Goal: Check status: Check status

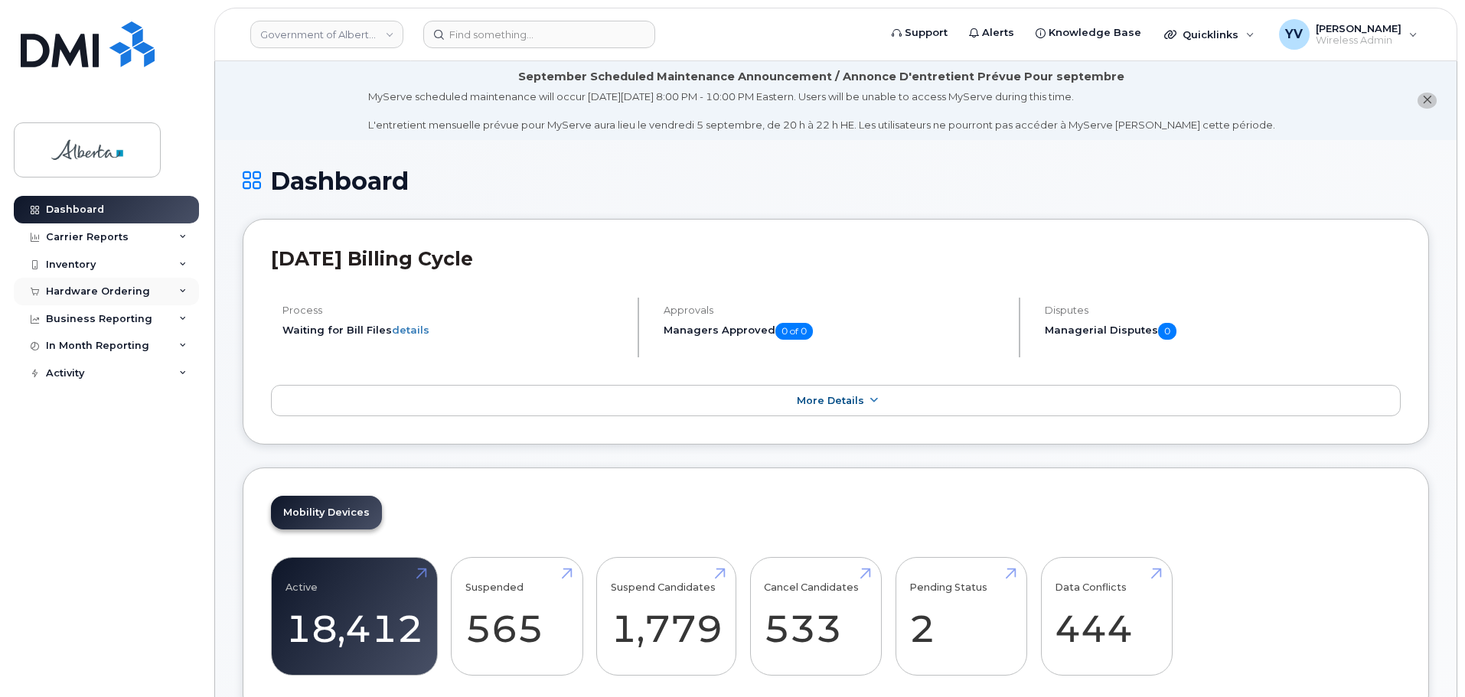
click at [70, 289] on div "Hardware Ordering" at bounding box center [98, 292] width 104 height 12
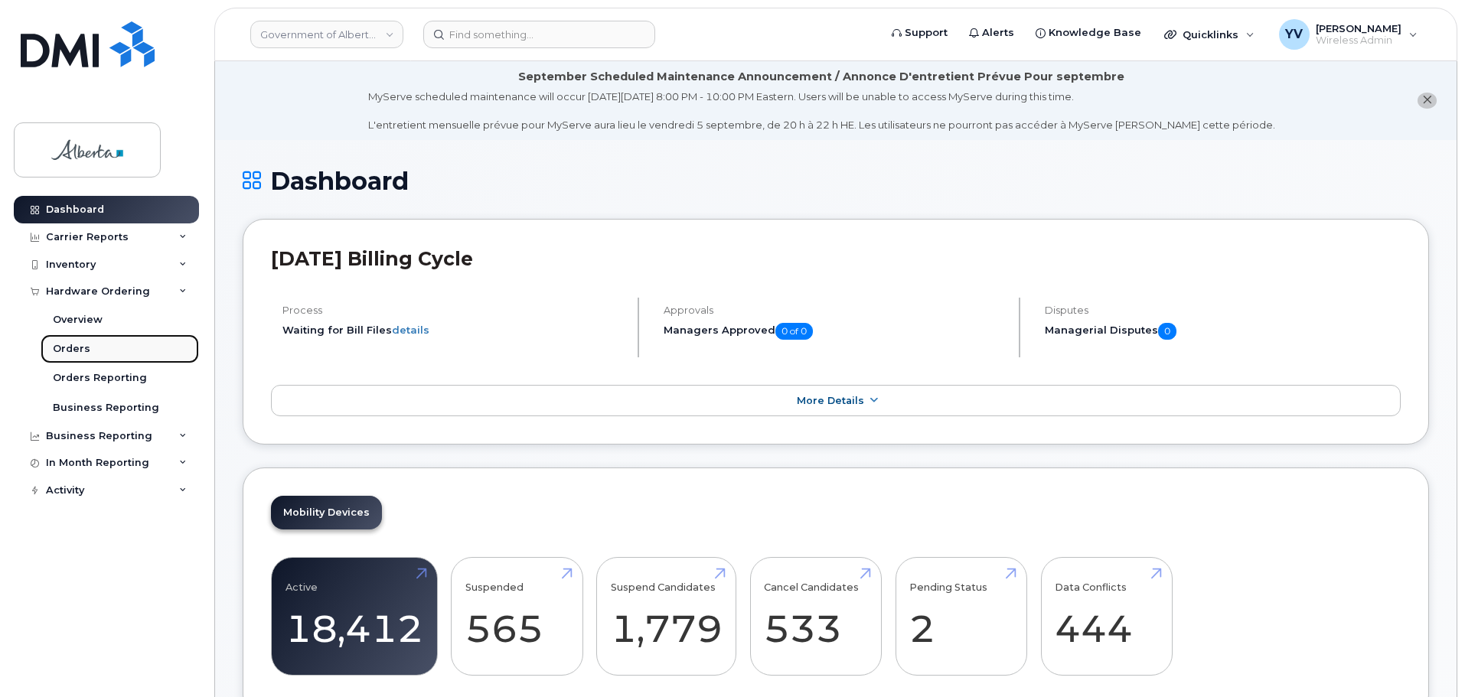
click at [64, 346] on div "Orders" at bounding box center [72, 349] width 38 height 14
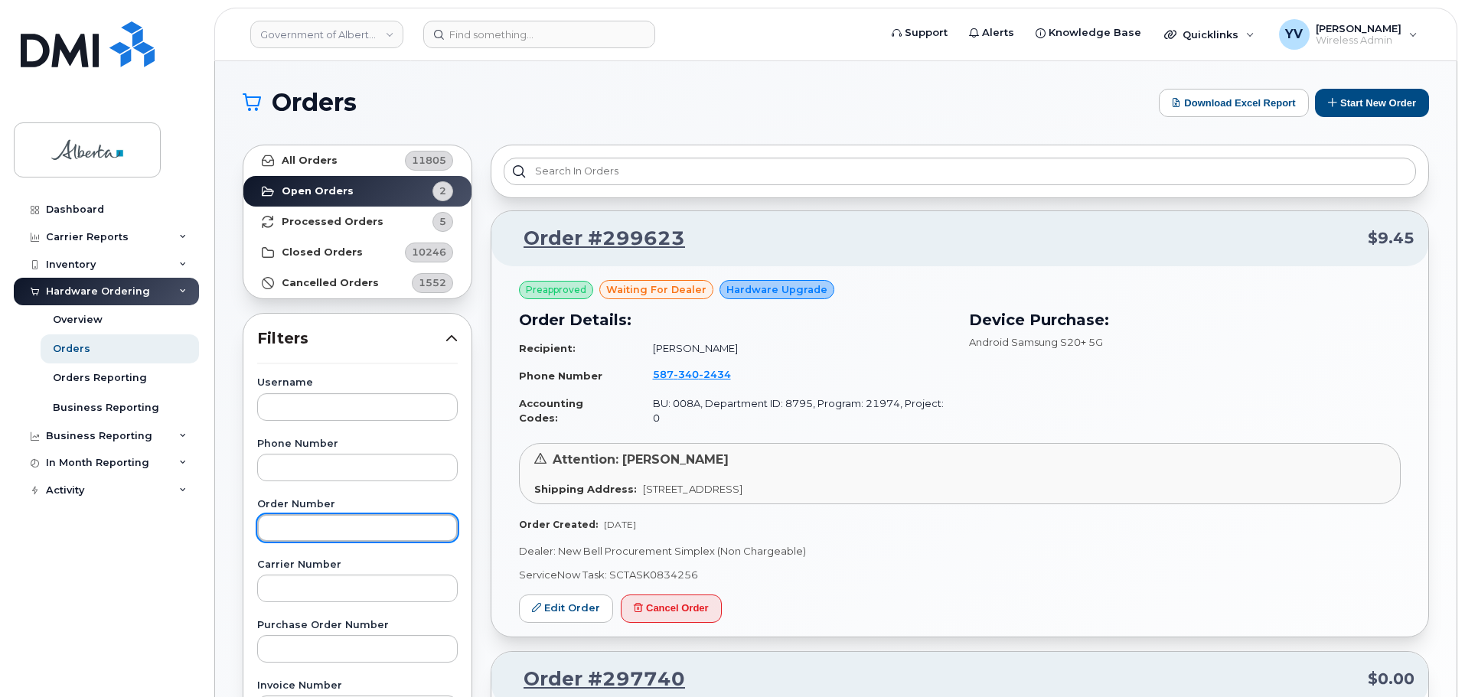
click at [305, 520] on input "text" at bounding box center [357, 528] width 201 height 28
paste input "298083"
type input "298083"
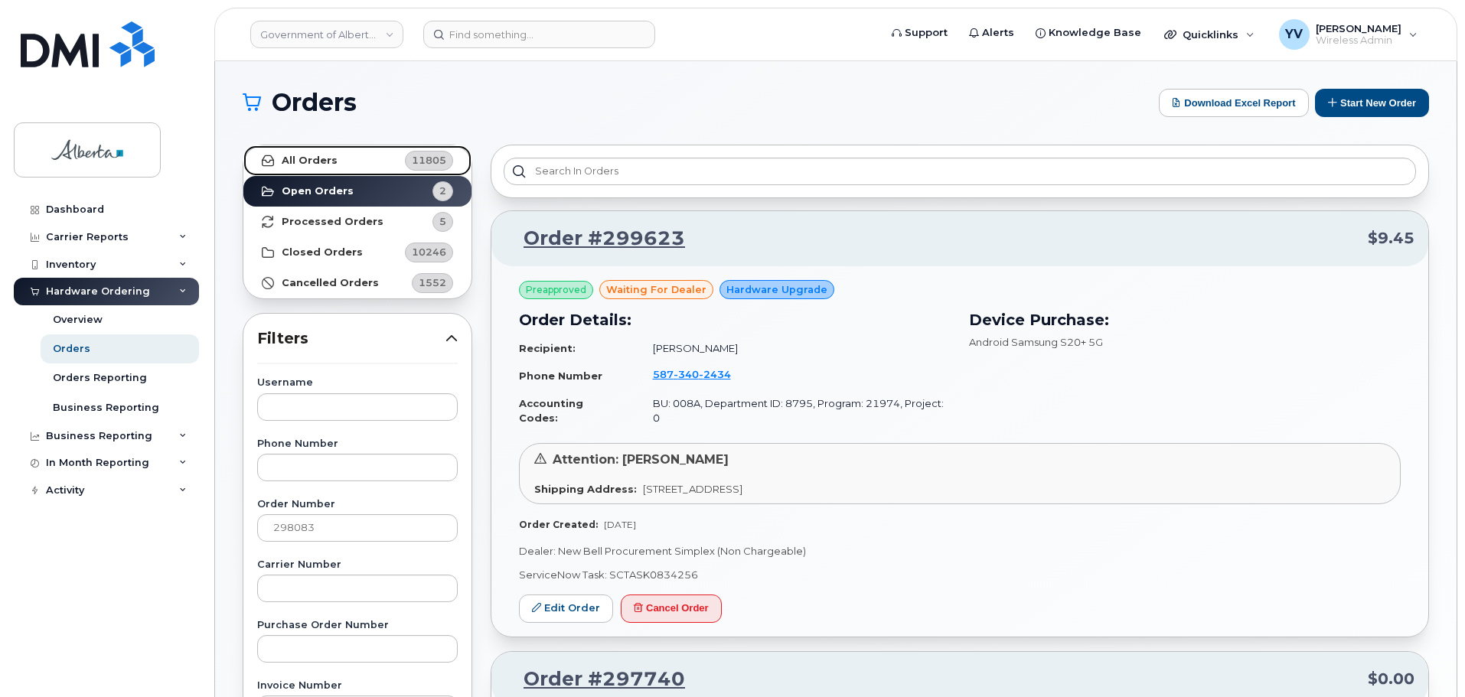
click at [300, 159] on strong "All Orders" at bounding box center [310, 161] width 56 height 12
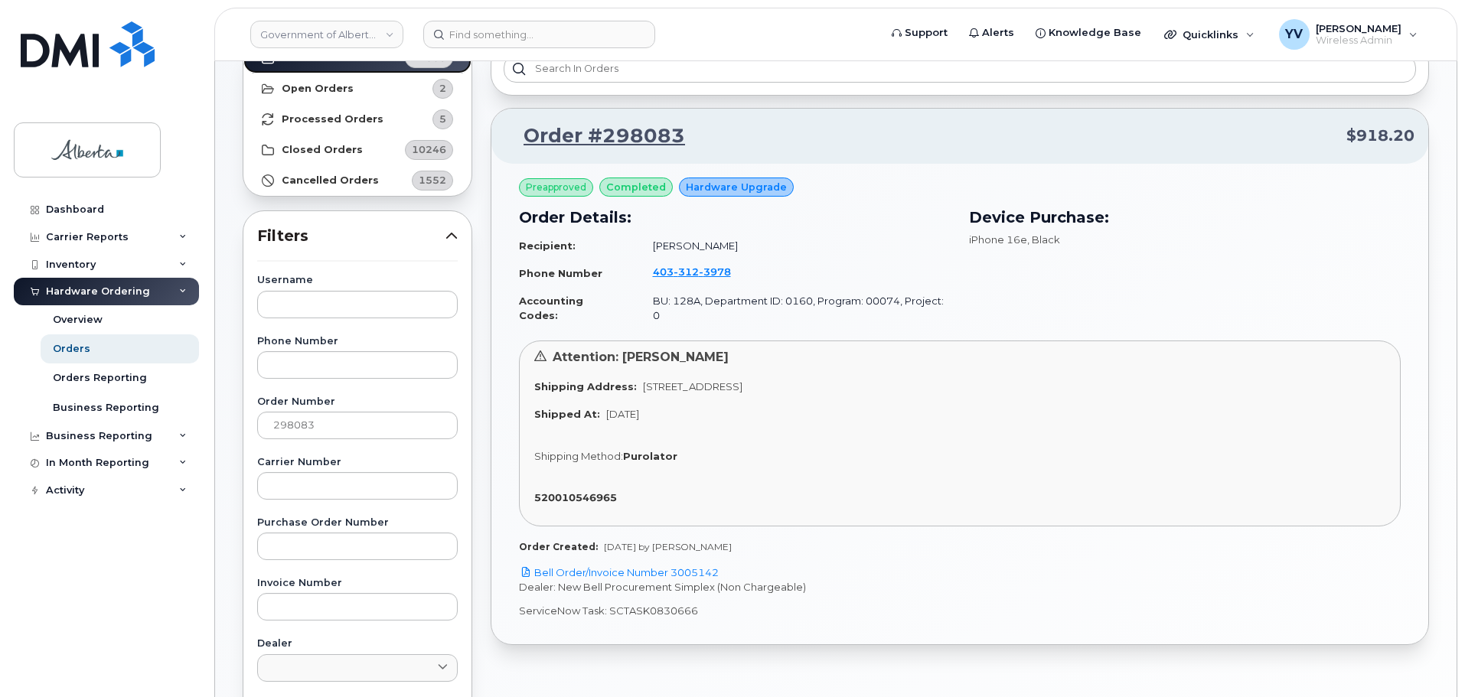
scroll to position [119, 0]
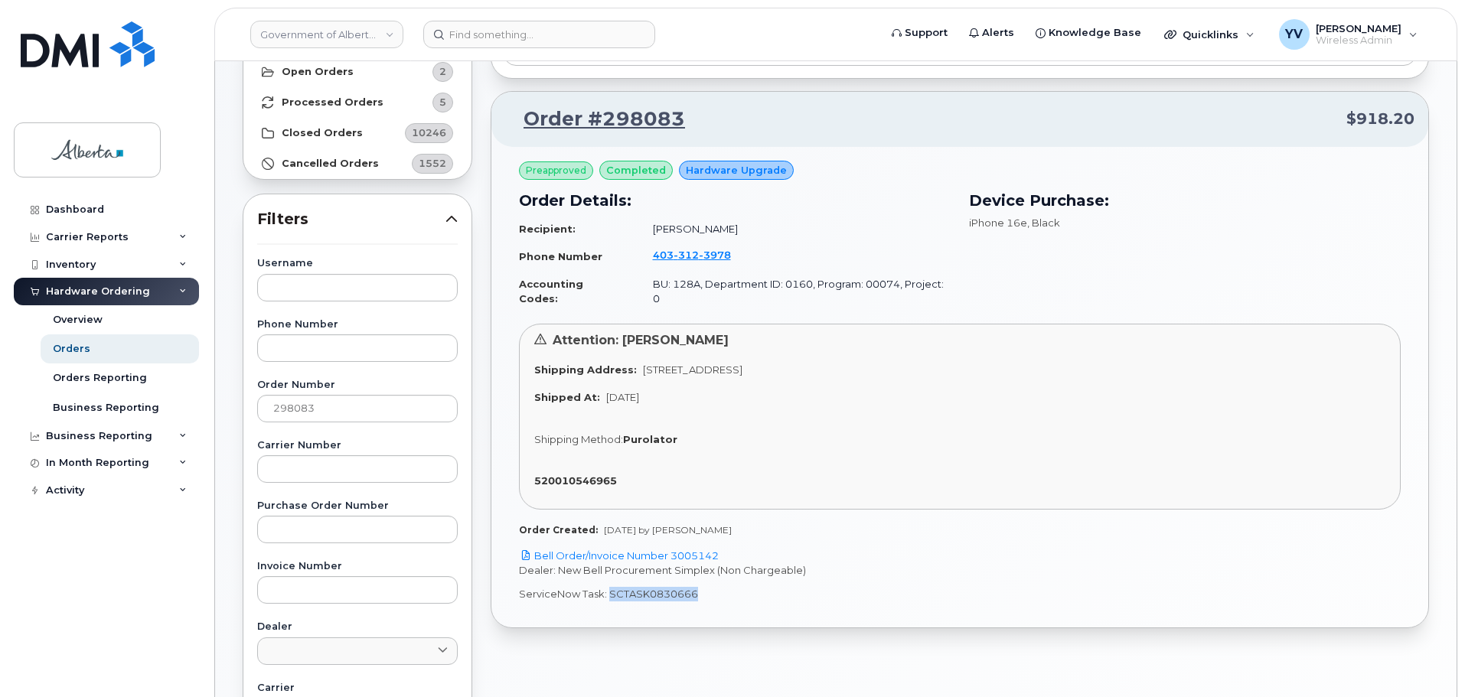
drag, startPoint x: 696, startPoint y: 579, endPoint x: 616, endPoint y: 587, distance: 80.1
click at [613, 587] on p "ServiceNow Task: SCTASK0830666" at bounding box center [960, 594] width 882 height 15
copy p "CTASK0830666"
click at [459, 40] on input at bounding box center [539, 35] width 232 height 28
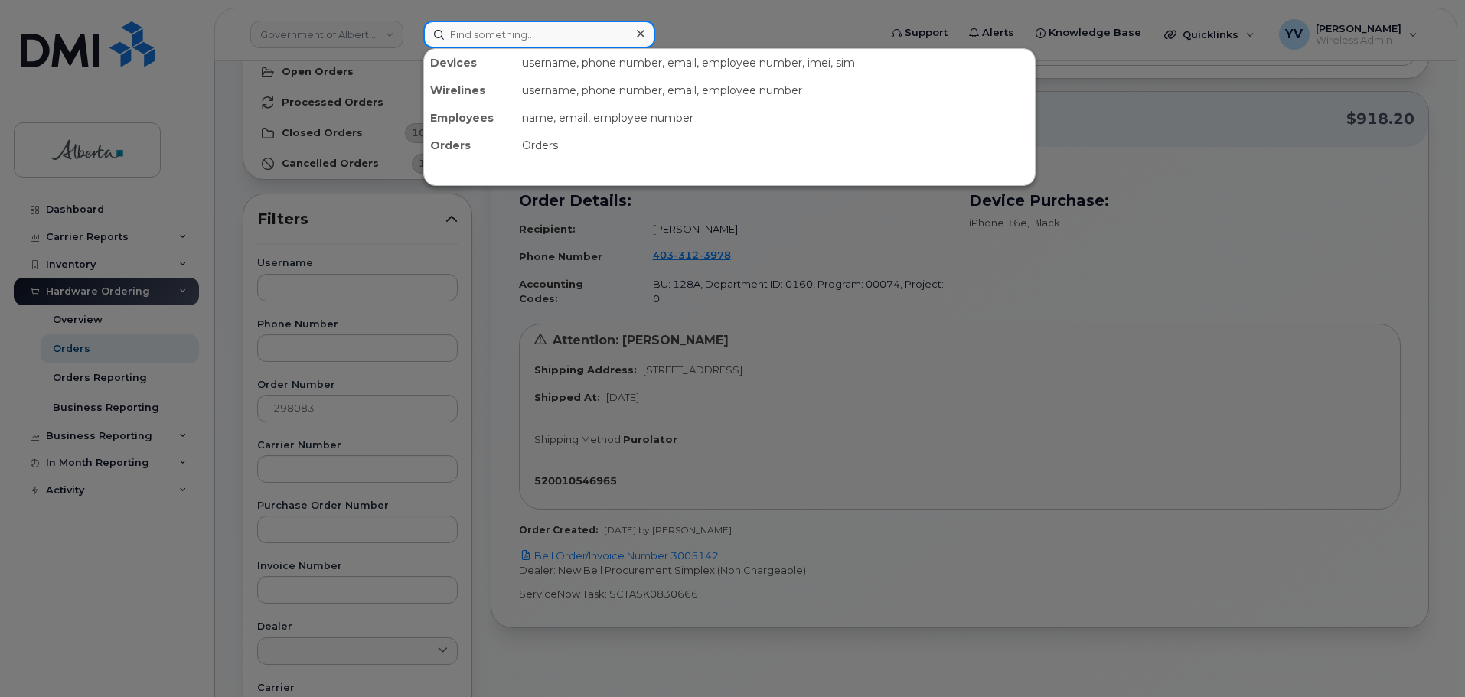
paste input "4033123978"
type input "4033123978"
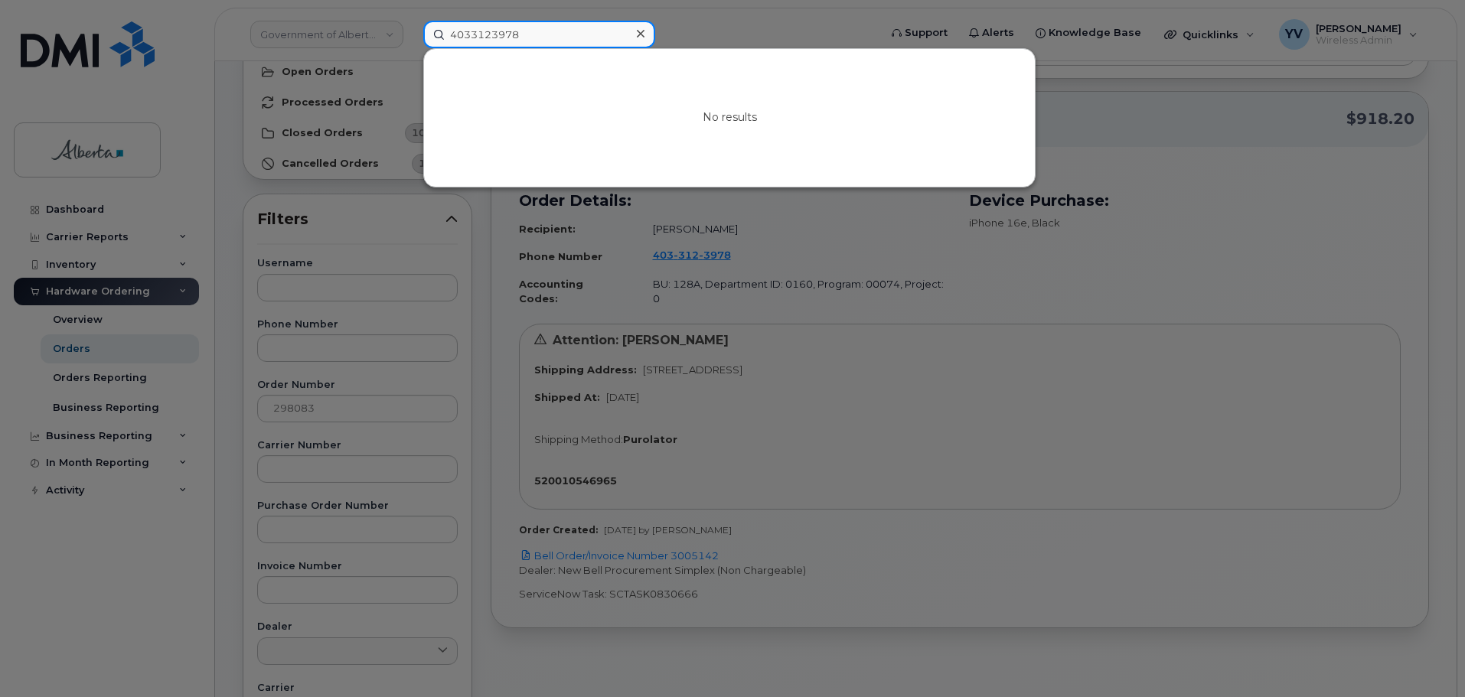
click at [450, 34] on input "4033123978" at bounding box center [539, 35] width 232 height 28
drag, startPoint x: 544, startPoint y: 37, endPoint x: 367, endPoint y: 21, distance: 176.8
click at [411, 21] on div "4033123978 No results" at bounding box center [646, 35] width 470 height 28
click at [909, 426] on div at bounding box center [732, 348] width 1465 height 697
click at [473, 30] on input at bounding box center [539, 35] width 232 height 28
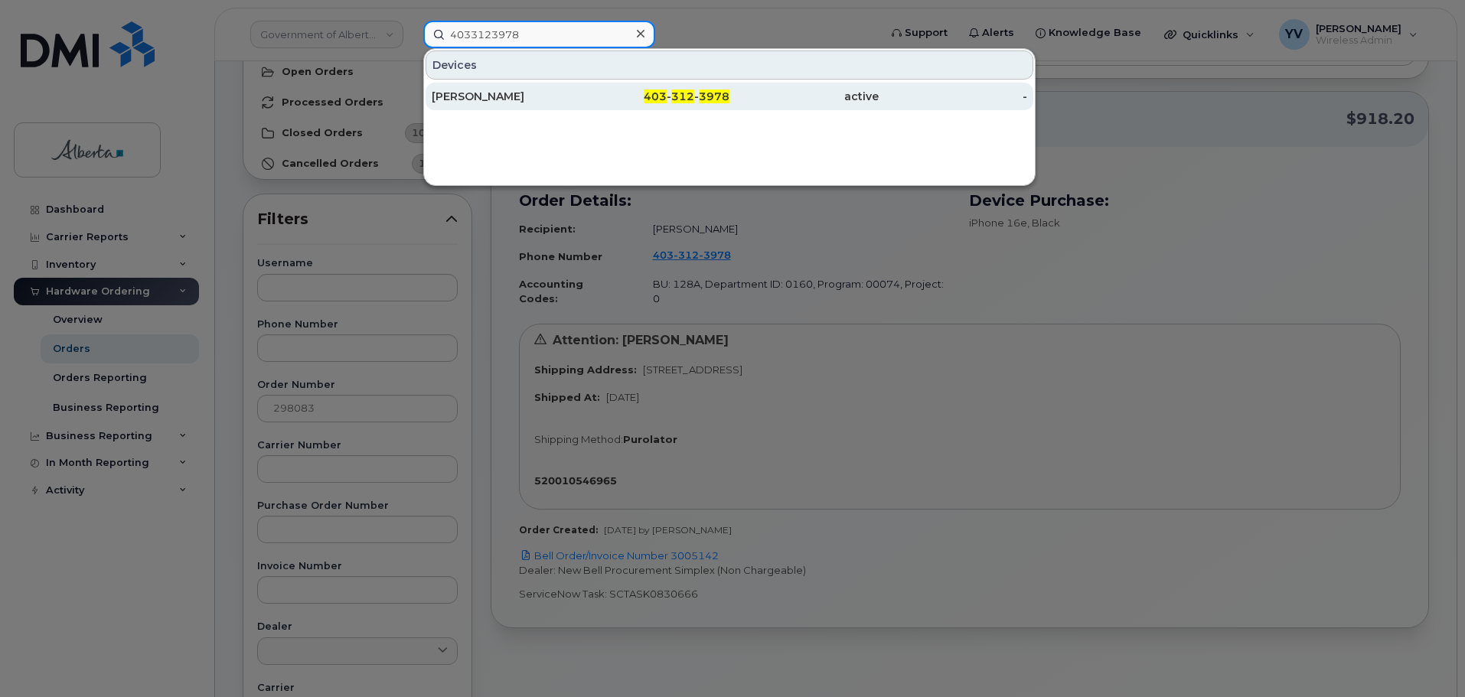
type input "4033123978"
click at [684, 97] on span "312" at bounding box center [682, 97] width 23 height 14
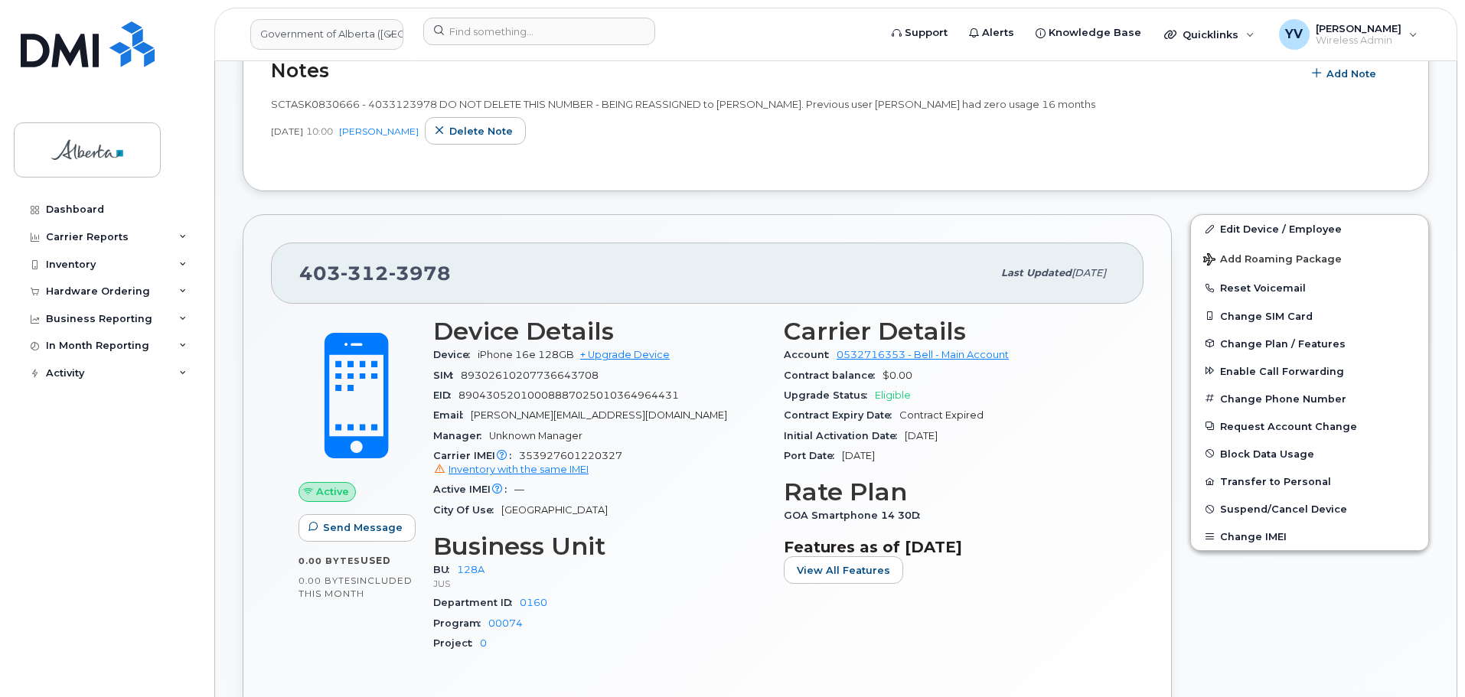
scroll to position [497, 0]
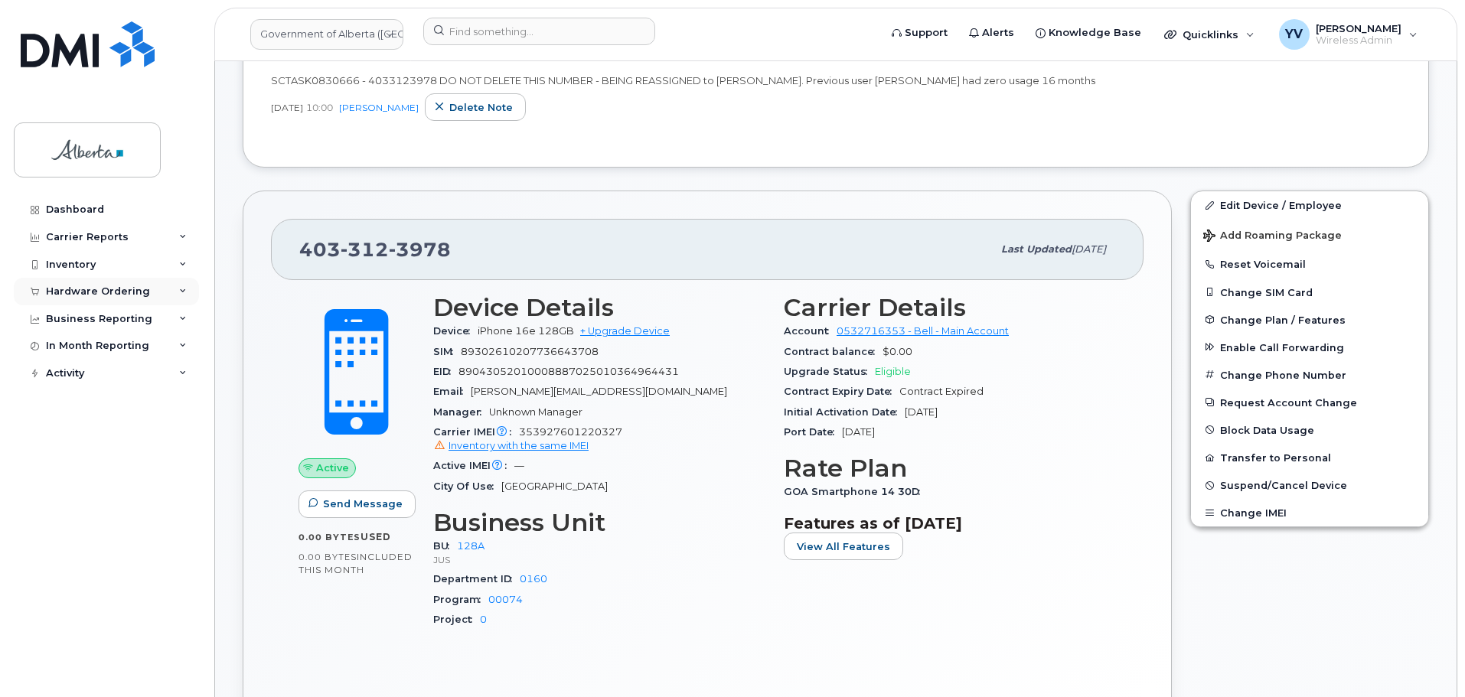
click at [93, 286] on div "Hardware Ordering" at bounding box center [98, 292] width 104 height 12
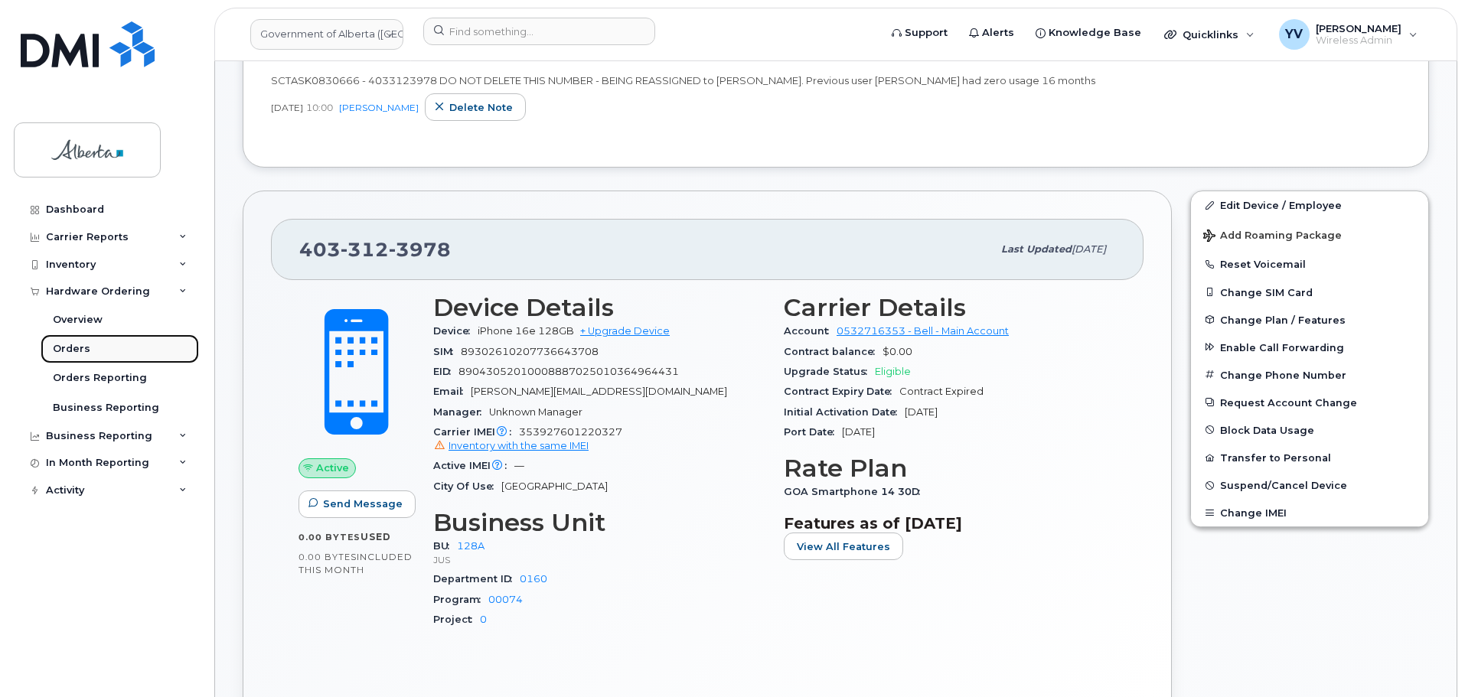
click at [63, 343] on div "Orders" at bounding box center [72, 349] width 38 height 14
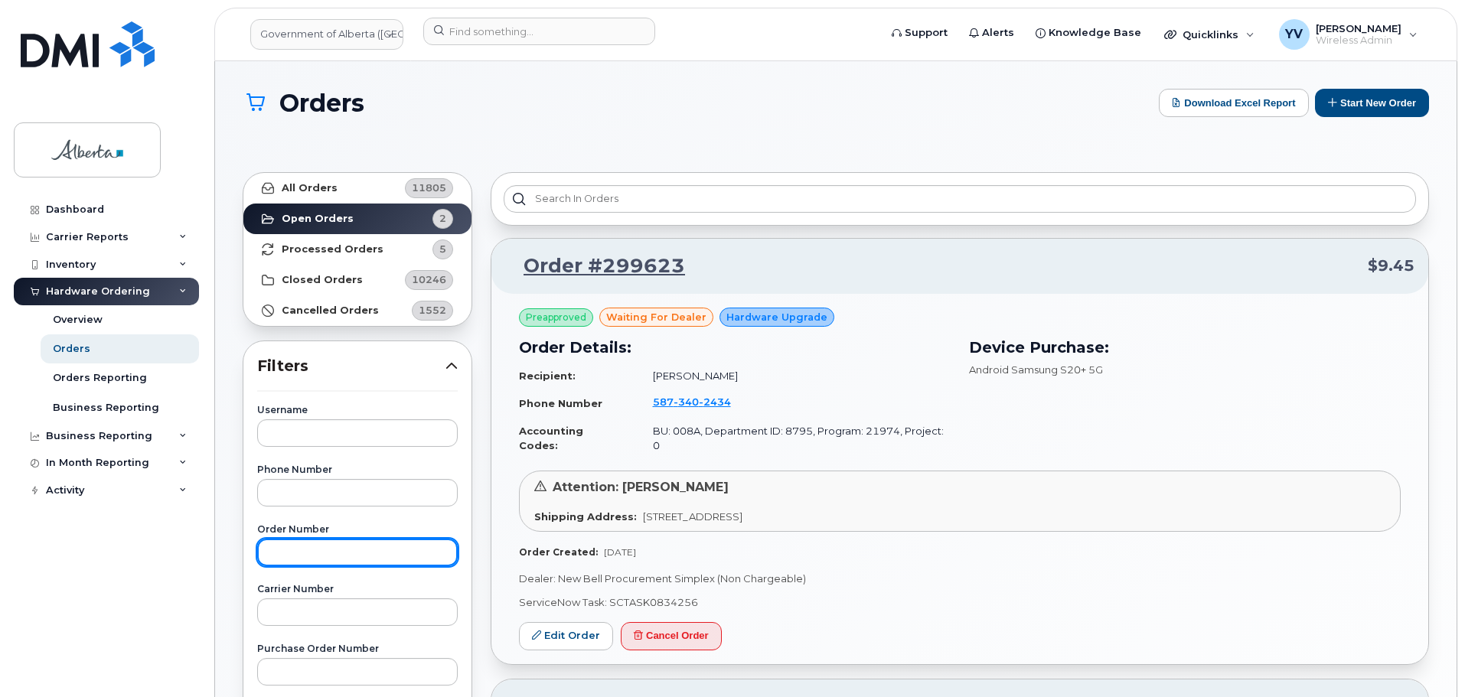
click at [281, 556] on input "text" at bounding box center [357, 553] width 201 height 28
paste input "298264"
type input "298264"
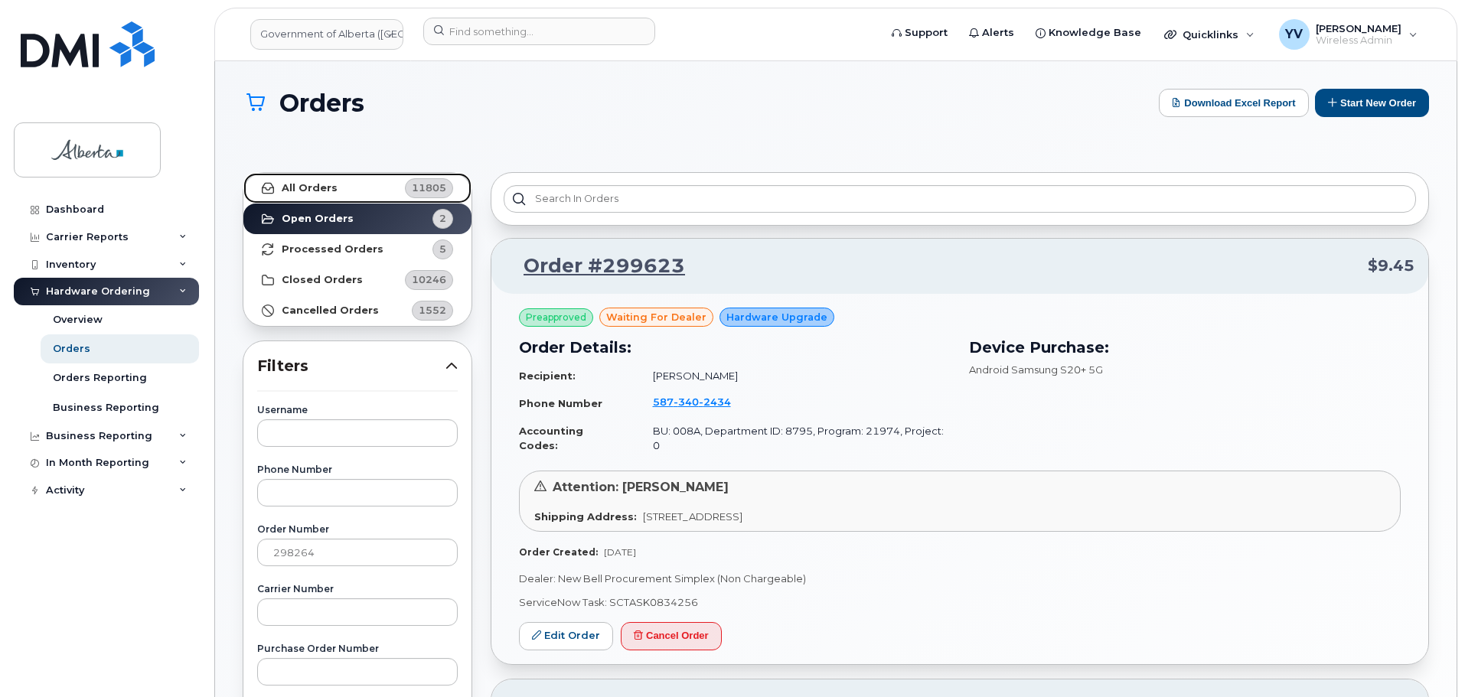
click at [314, 182] on strong "All Orders" at bounding box center [310, 188] width 56 height 12
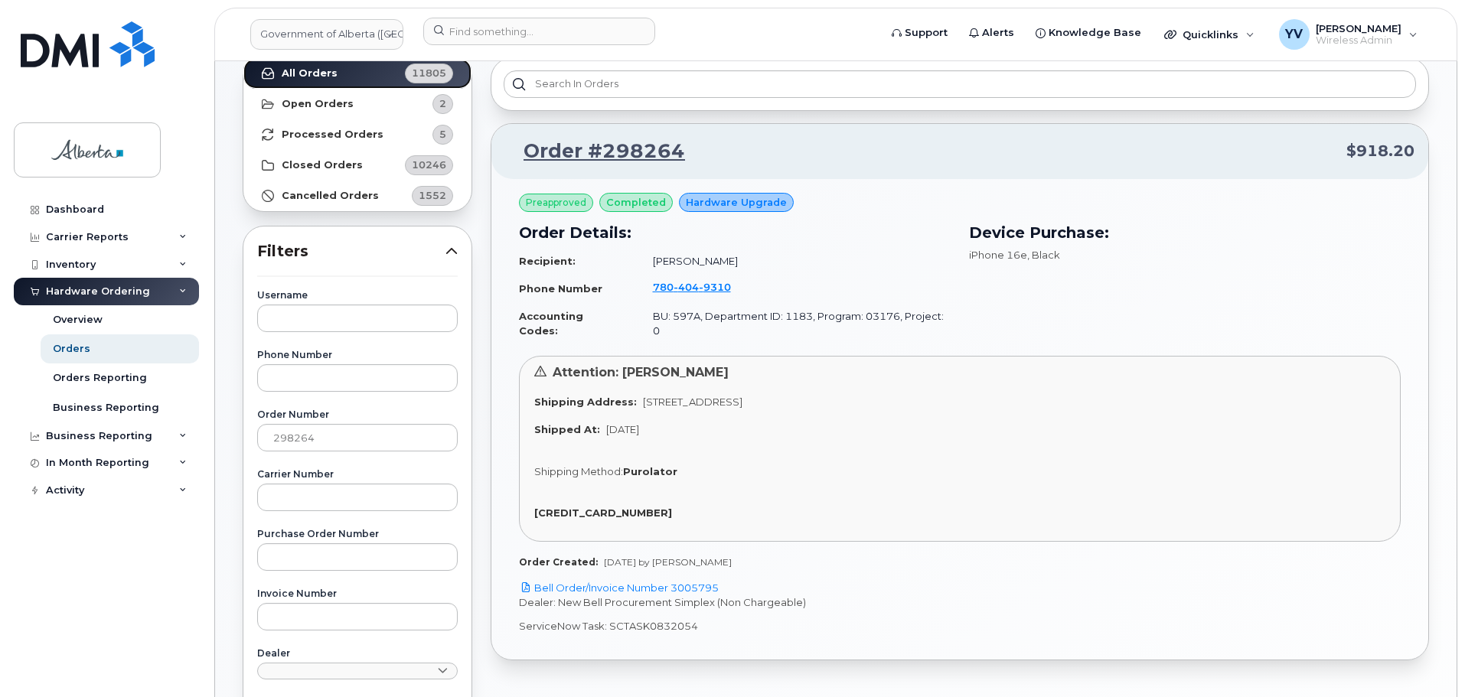
scroll to position [151, 0]
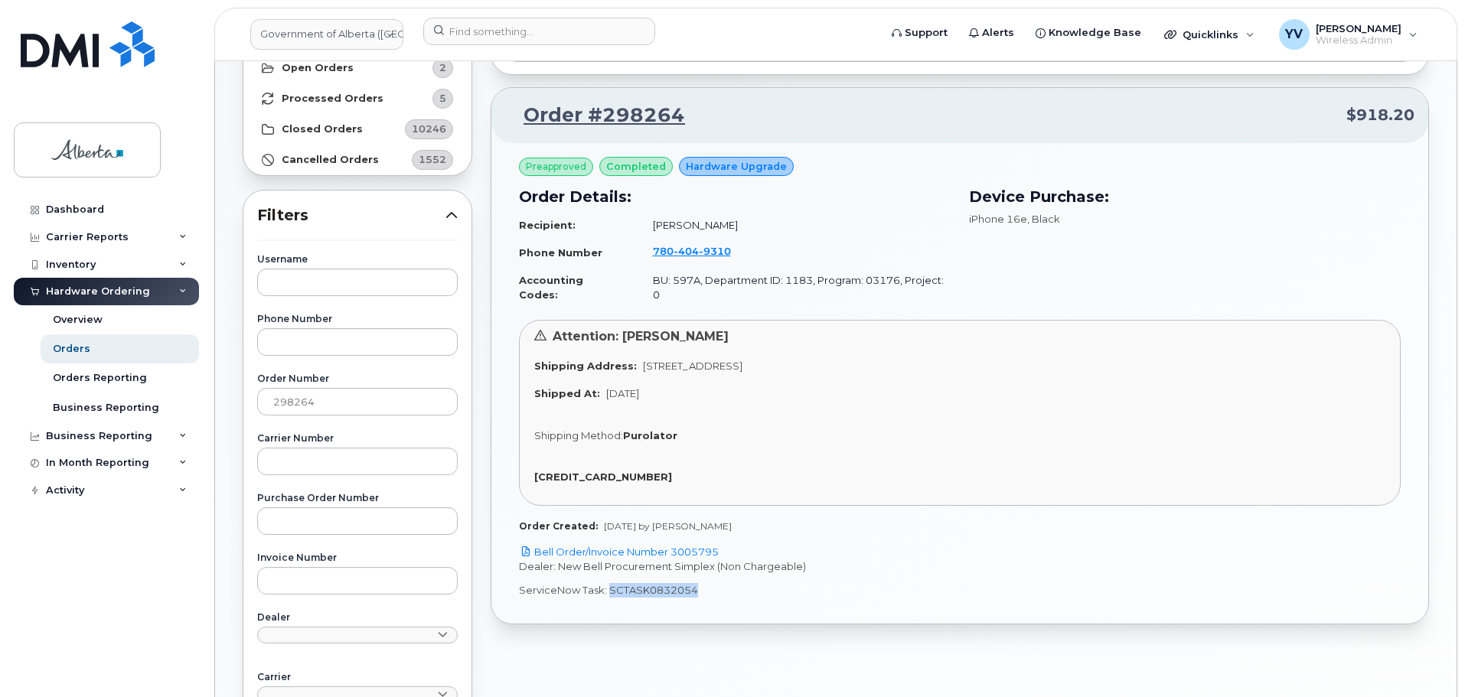
drag, startPoint x: 698, startPoint y: 580, endPoint x: 609, endPoint y: 577, distance: 89.6
click at [609, 583] on p "ServiceNow Task: SCTASK0832054" at bounding box center [960, 590] width 882 height 15
copy p "SCTASK0832054"
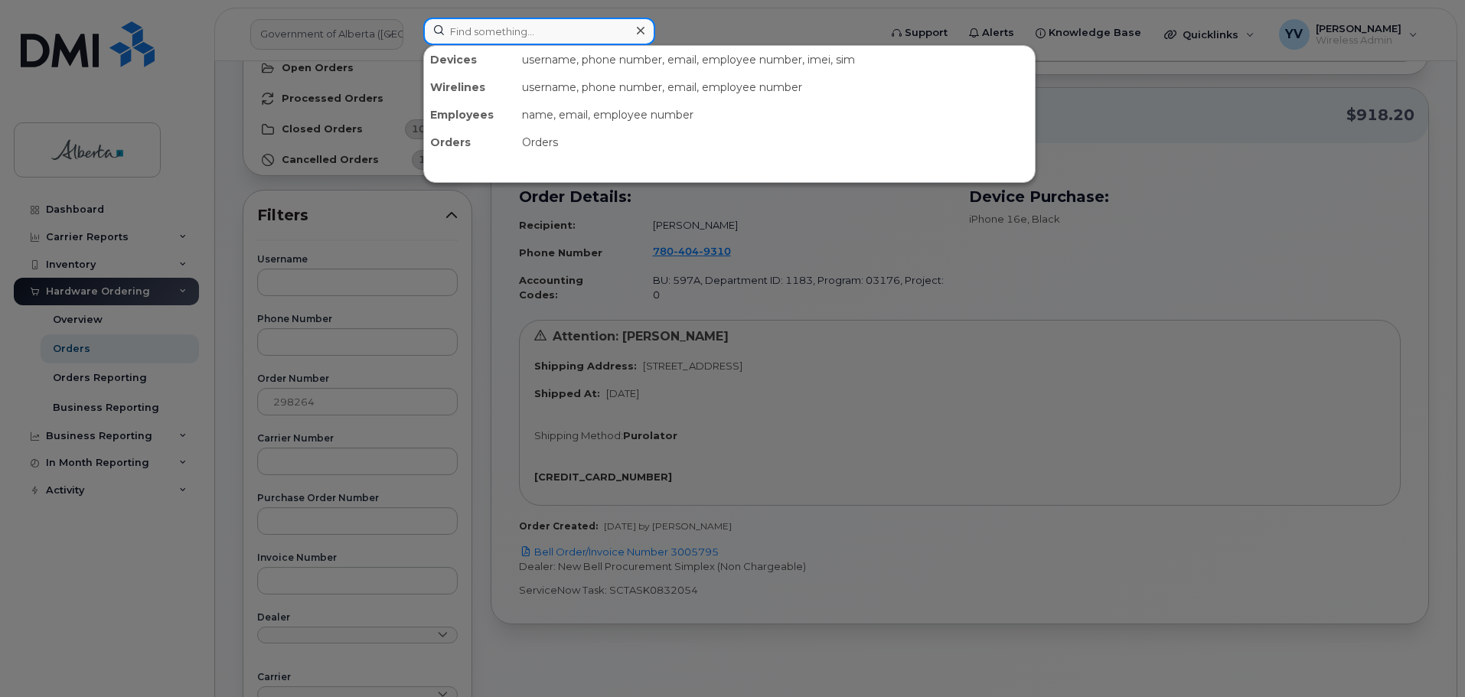
click at [443, 34] on input at bounding box center [539, 32] width 232 height 28
paste input "7804049310"
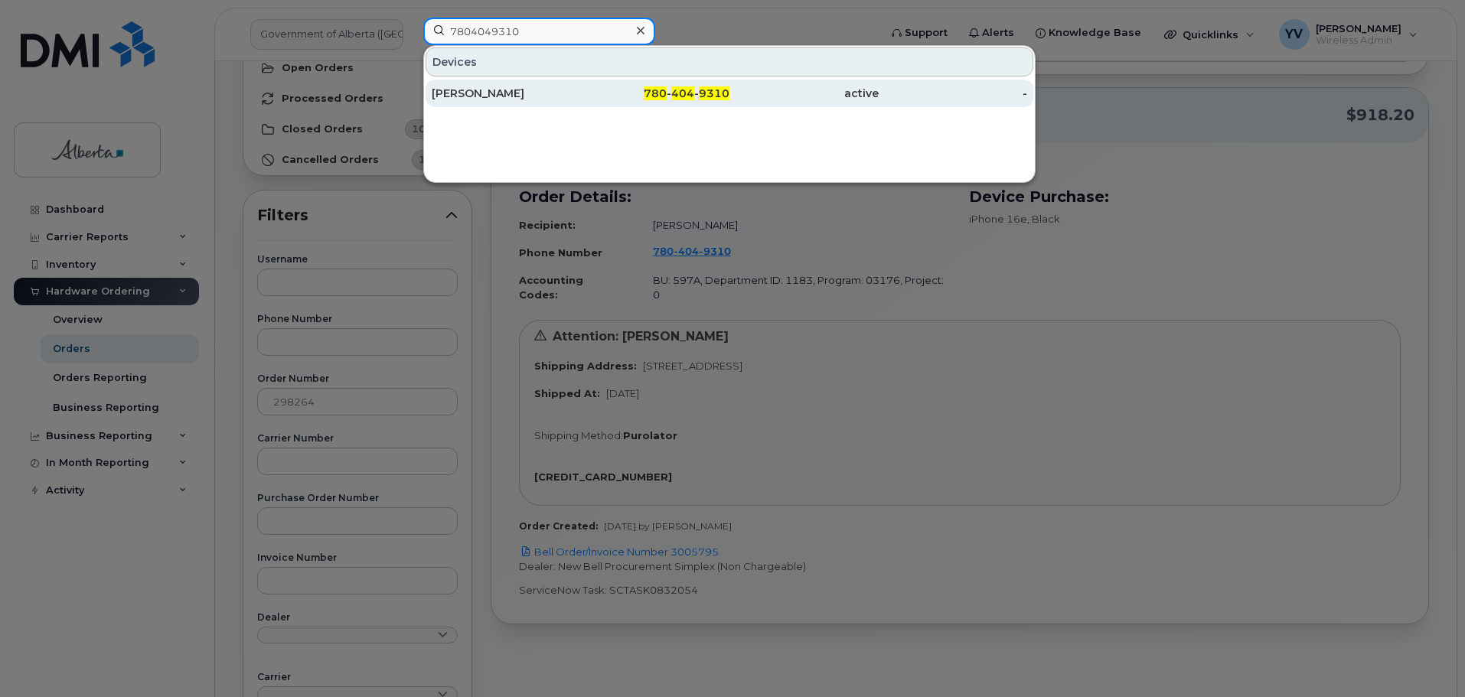
type input "7804049310"
click at [694, 93] on span "404" at bounding box center [682, 94] width 23 height 14
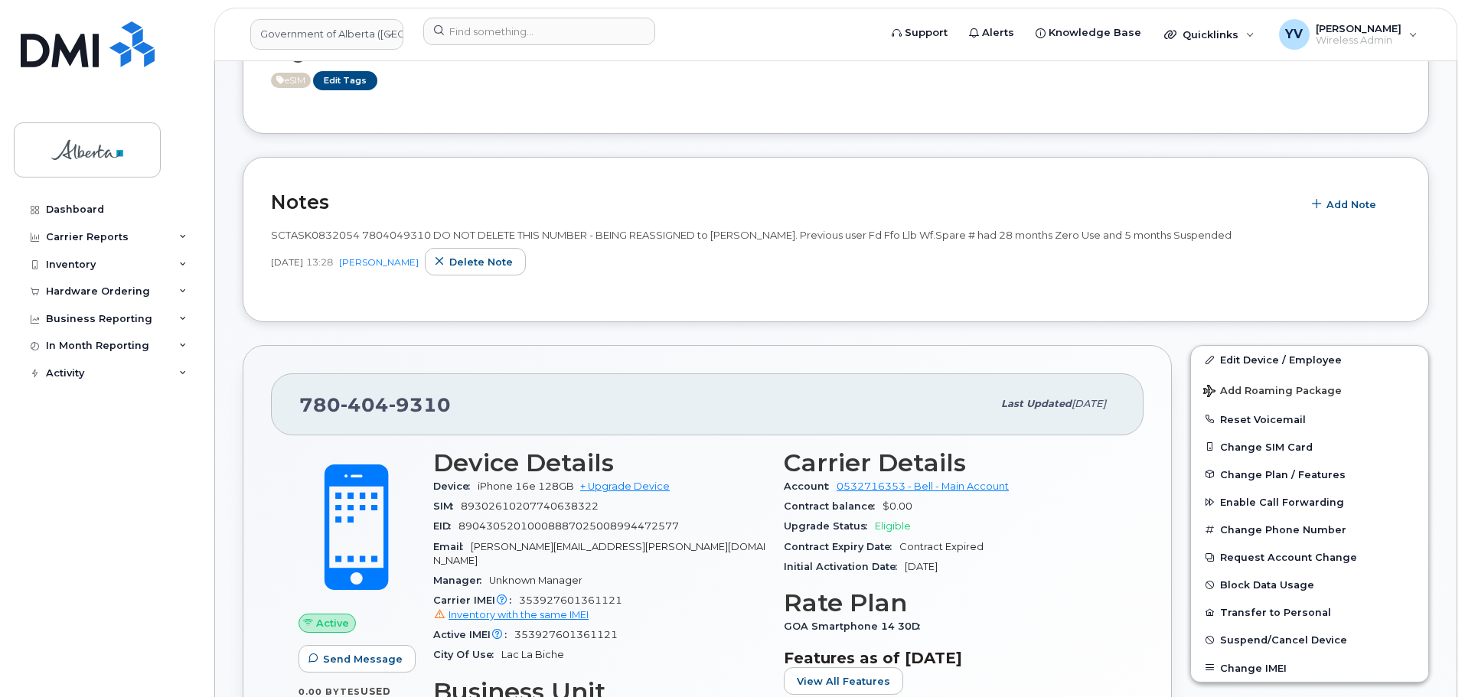
scroll to position [397, 0]
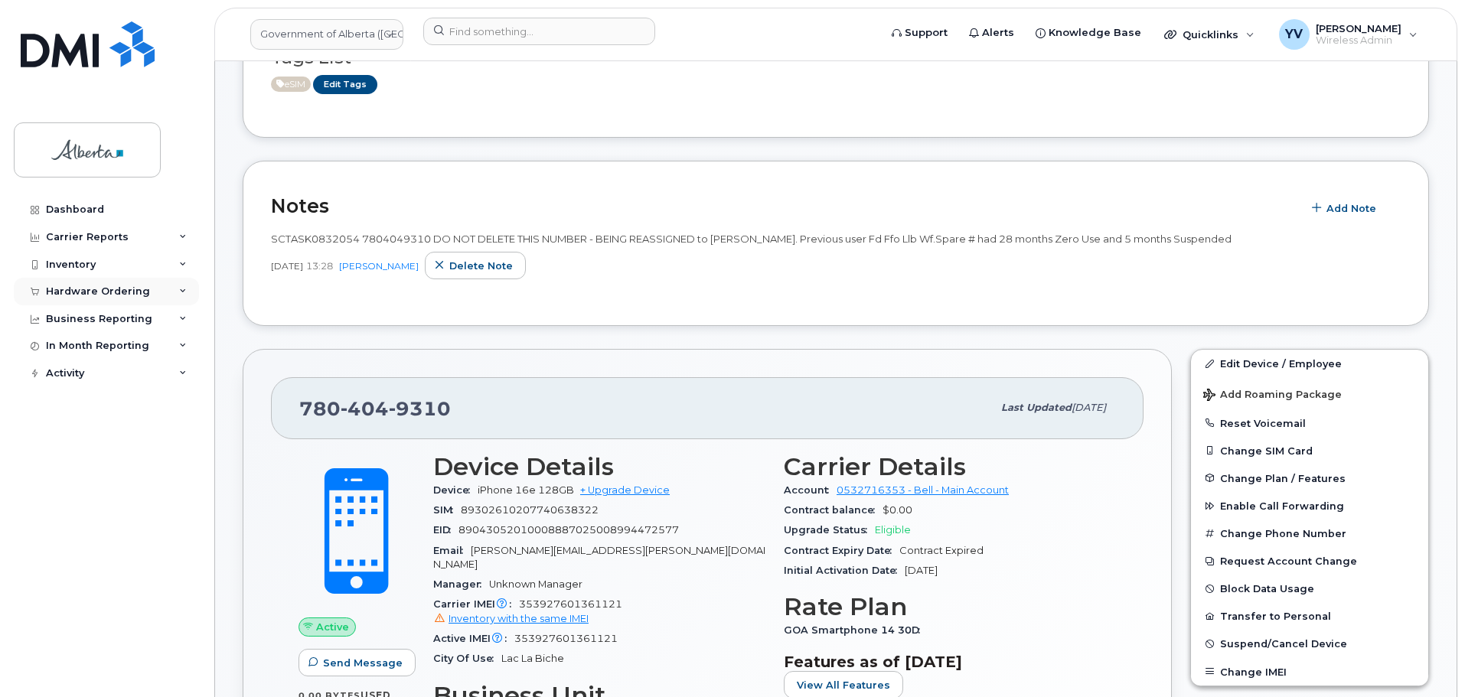
click at [72, 287] on div "Hardware Ordering" at bounding box center [98, 292] width 104 height 12
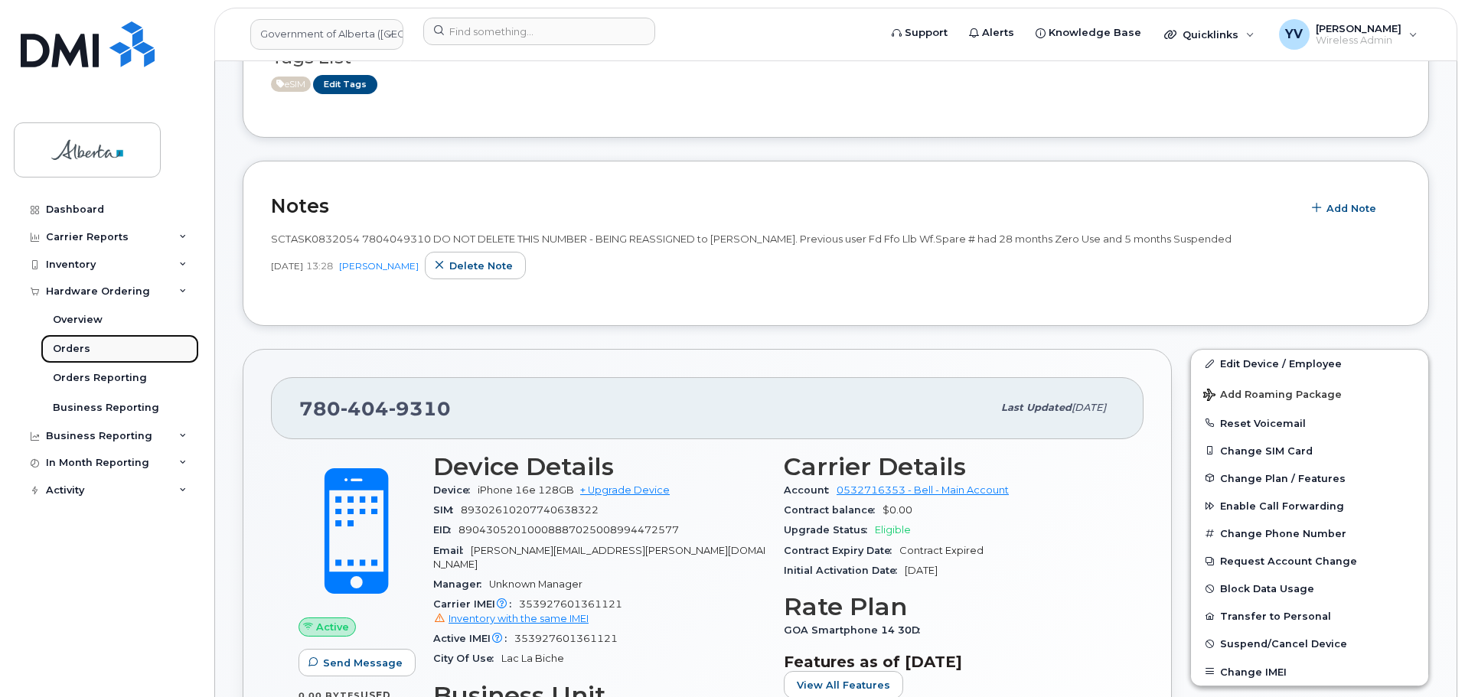
click at [65, 351] on div "Orders" at bounding box center [72, 349] width 38 height 14
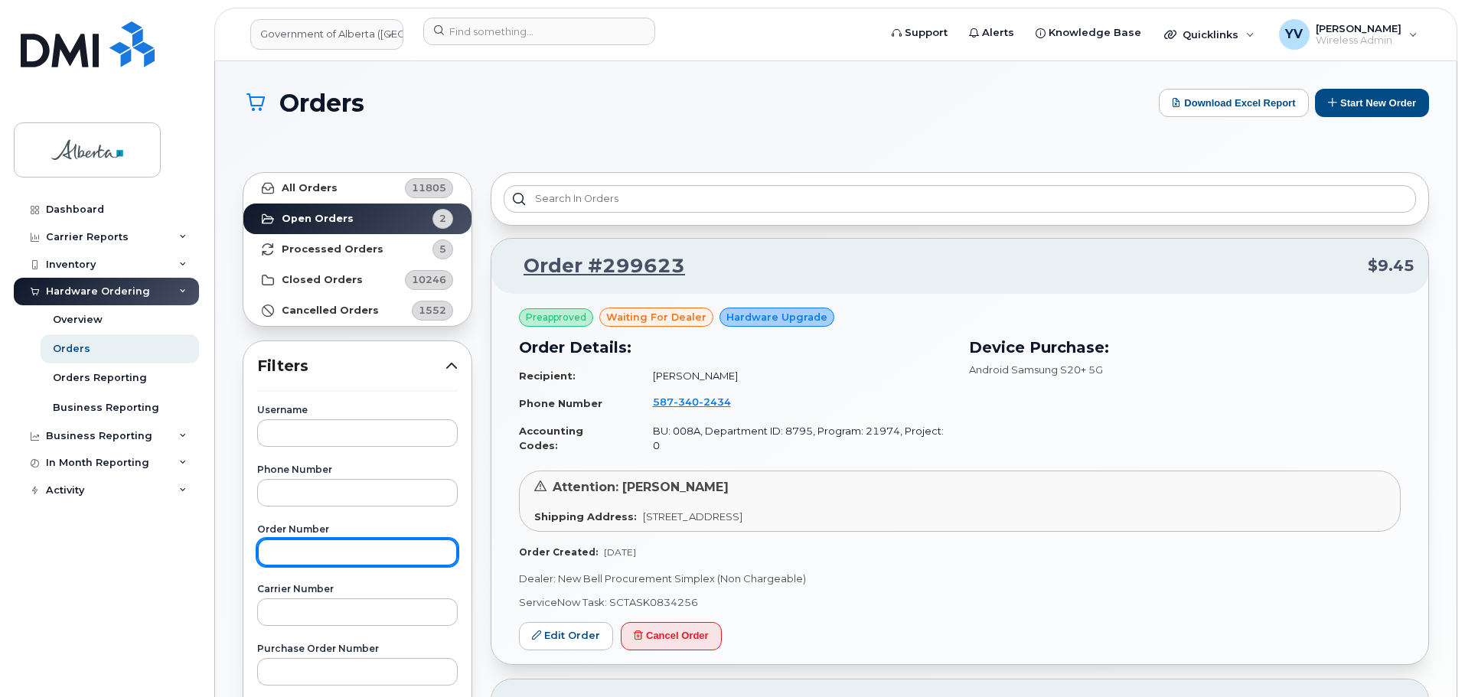
click at [283, 554] on input "text" at bounding box center [357, 553] width 201 height 28
paste input "299458"
type input "299458"
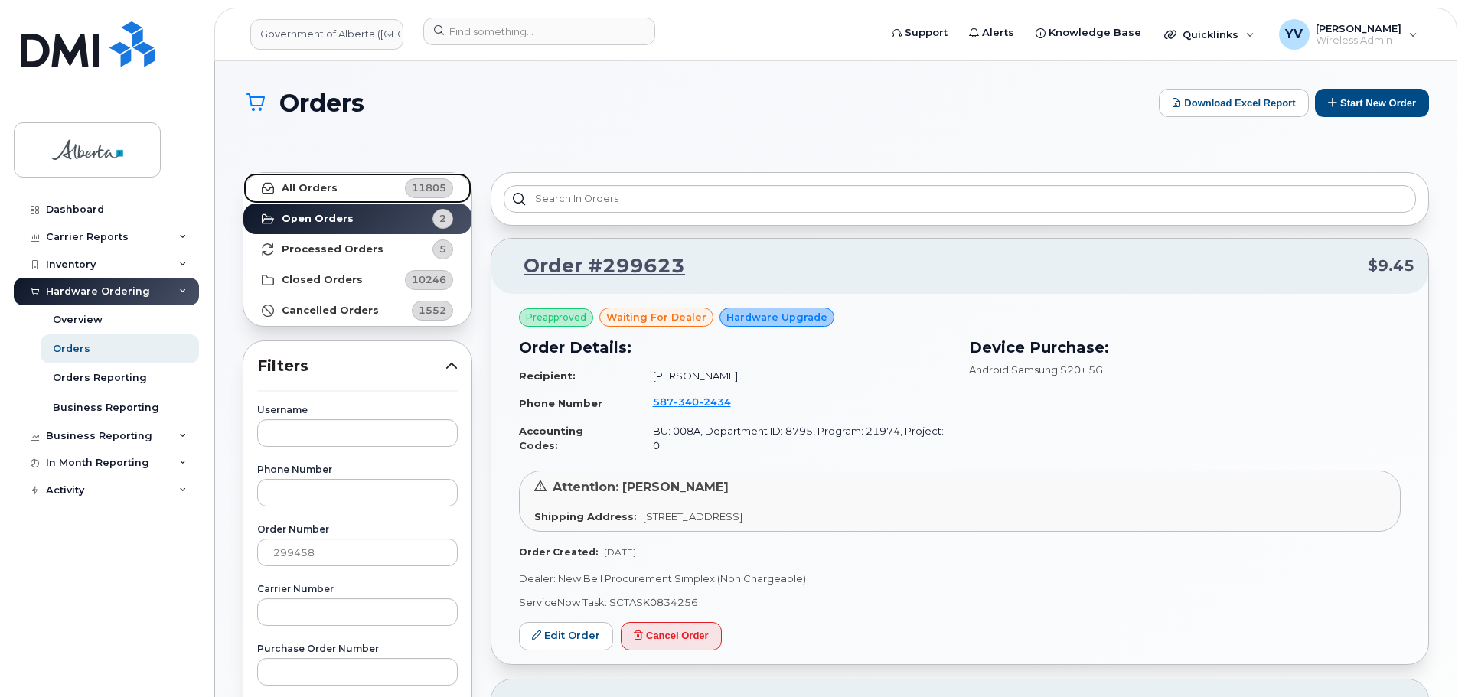
click at [291, 183] on strong "All Orders" at bounding box center [310, 188] width 56 height 12
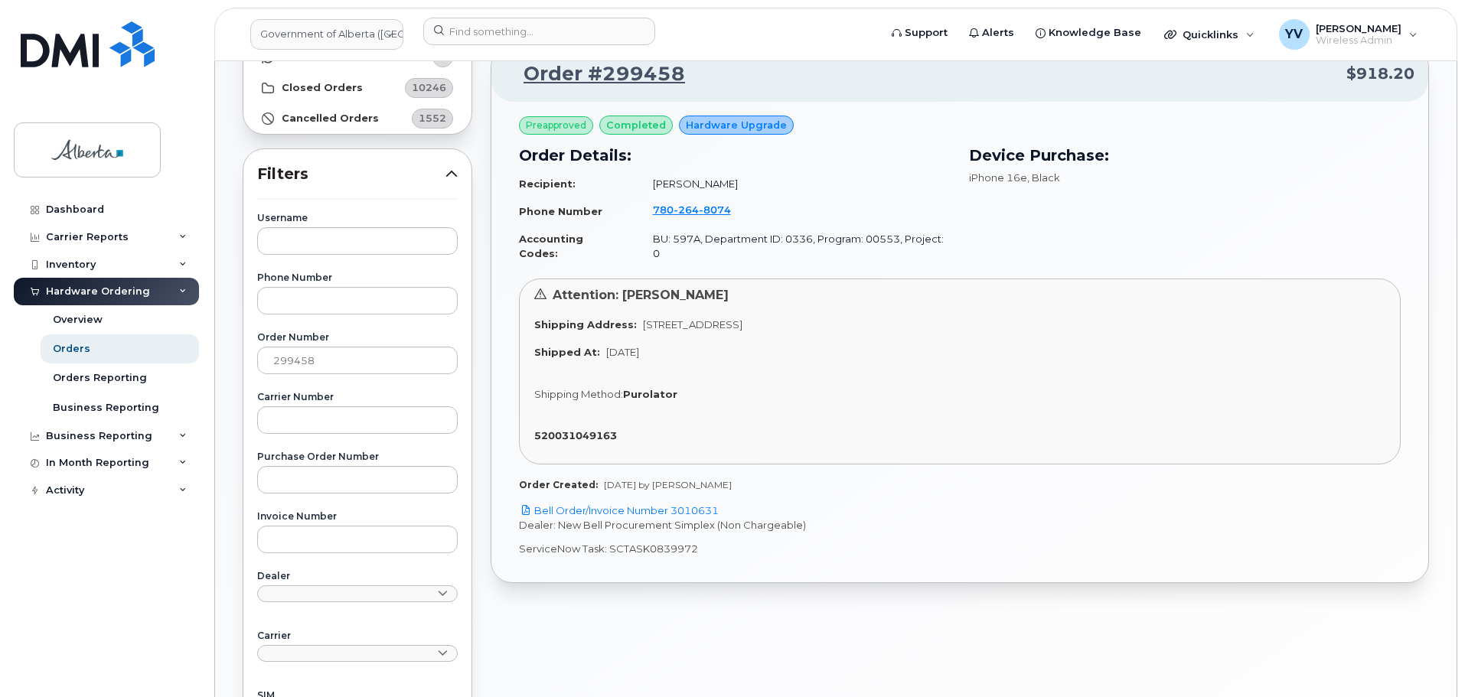
scroll to position [228, 0]
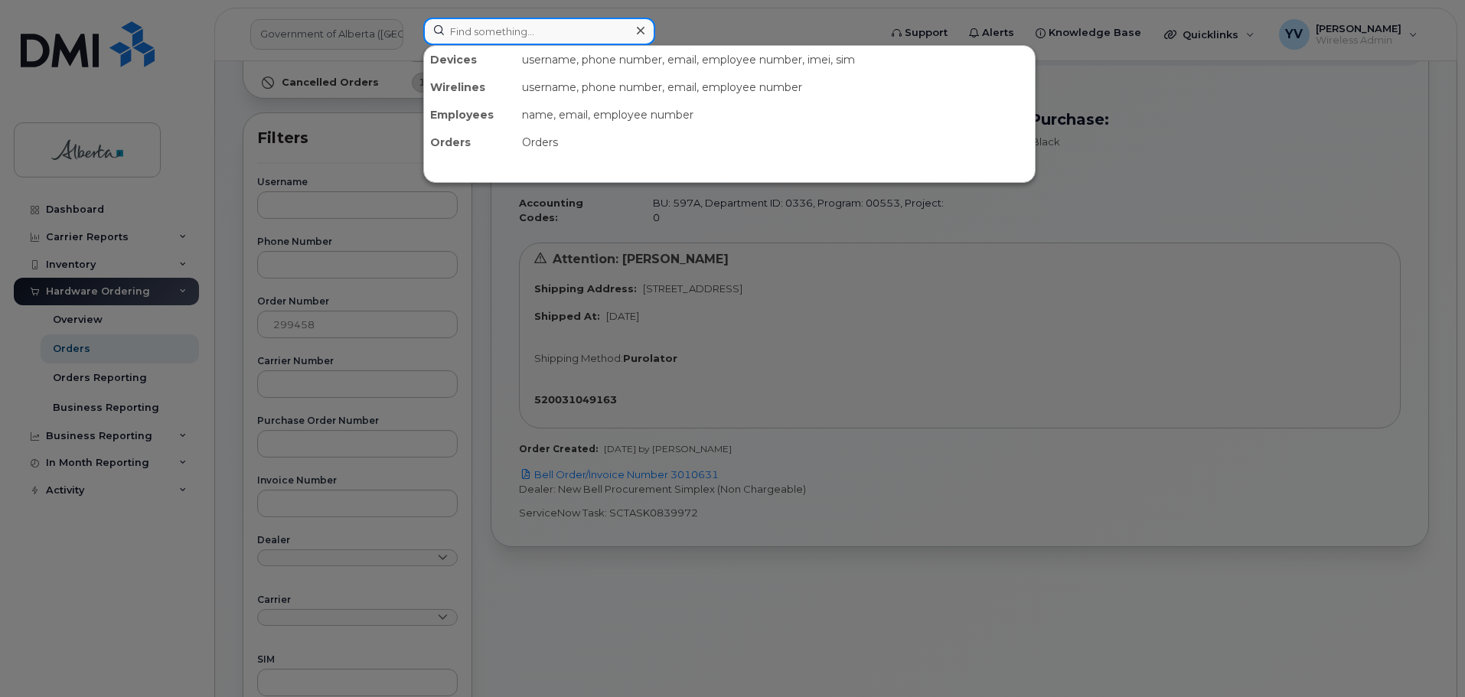
click at [442, 30] on input at bounding box center [539, 32] width 232 height 28
paste input "299458"
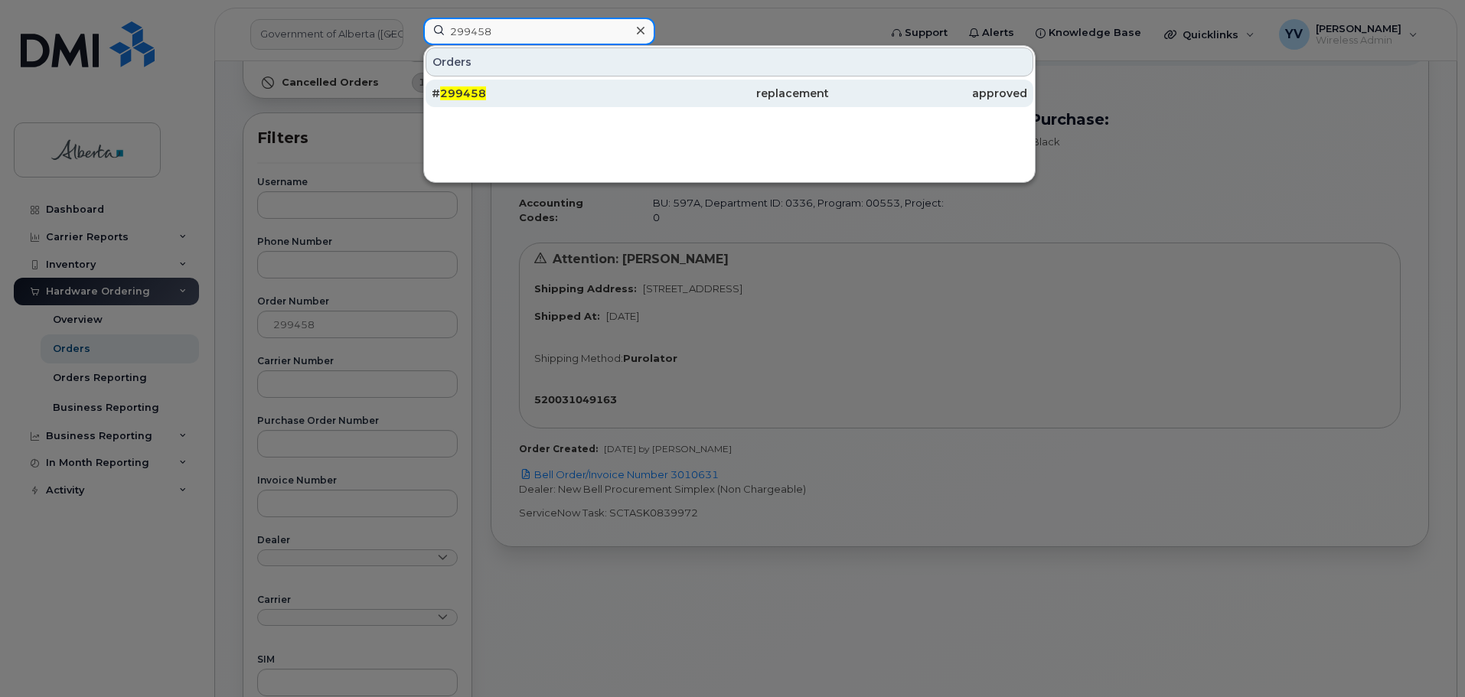
type input "299458"
click at [777, 87] on div "replacement" at bounding box center [729, 93] width 198 height 15
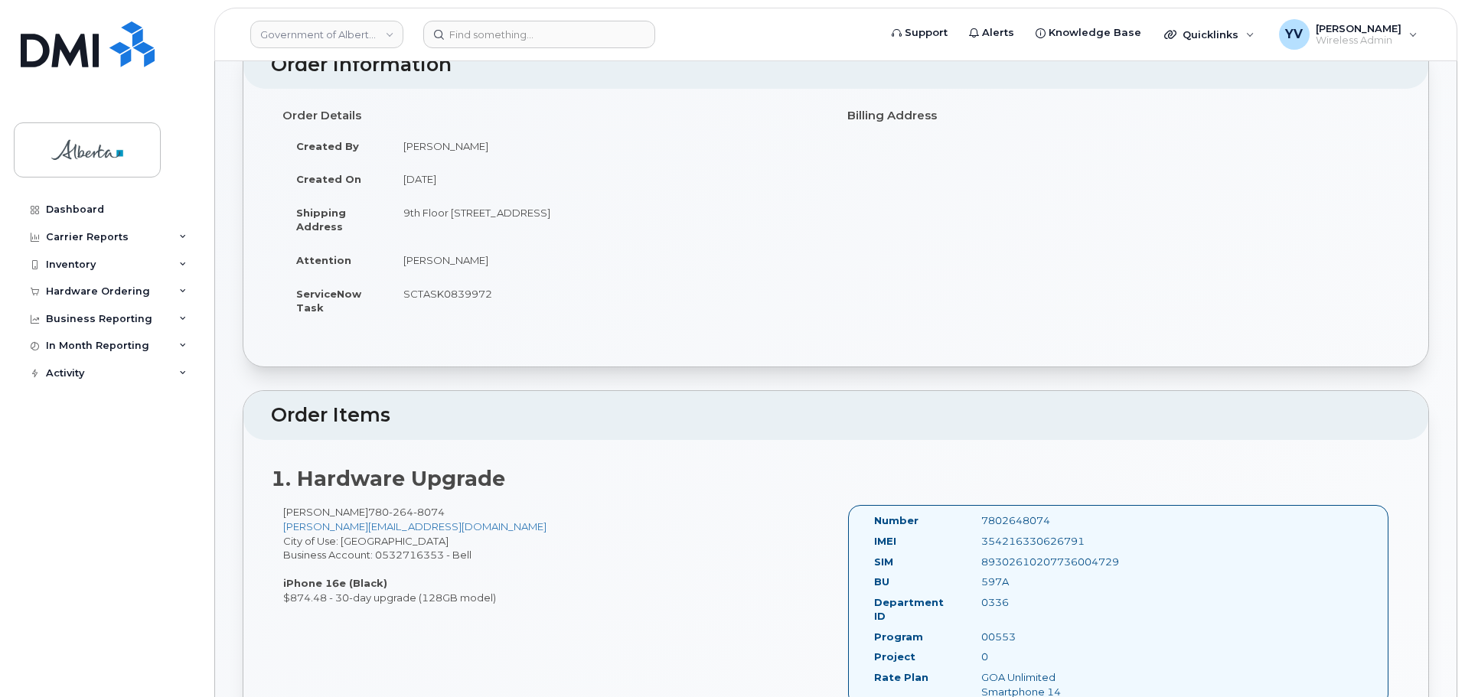
scroll to position [183, 0]
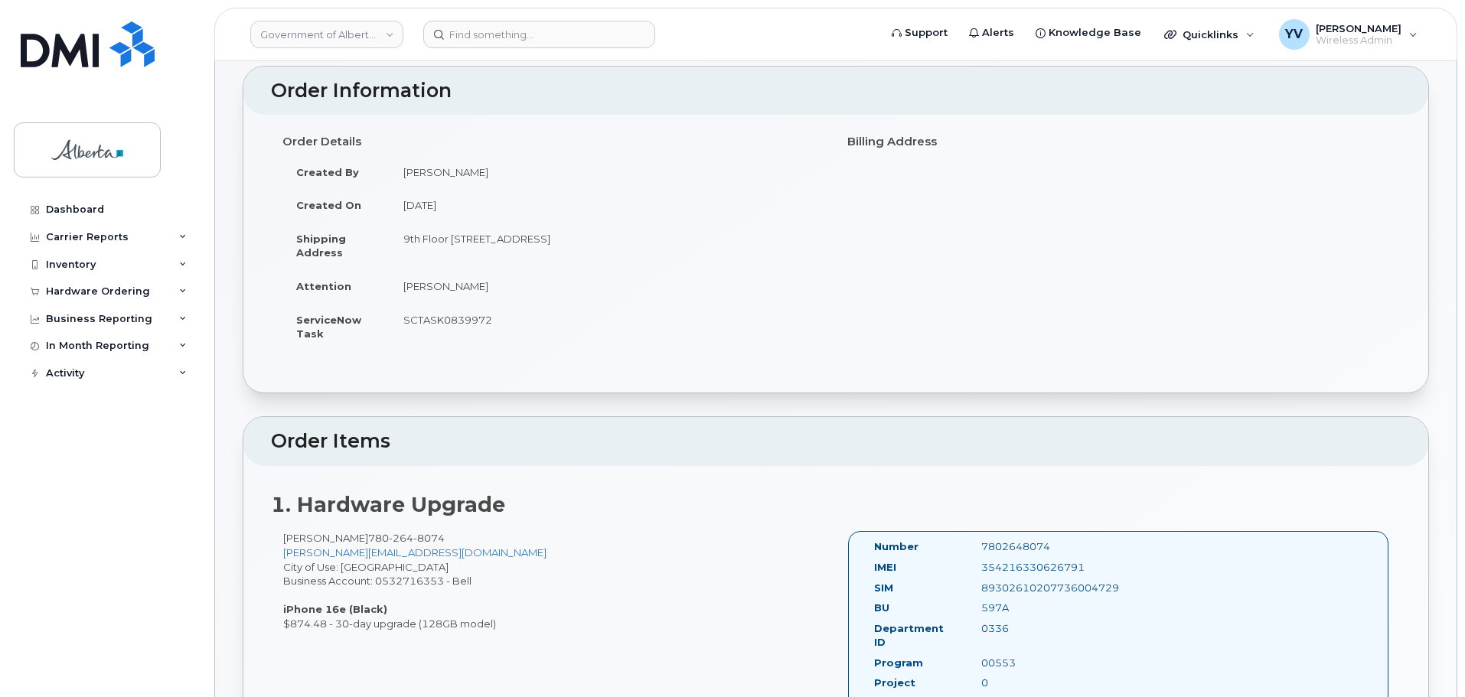
scroll to position [0, 0]
